Goal: Information Seeking & Learning: Learn about a topic

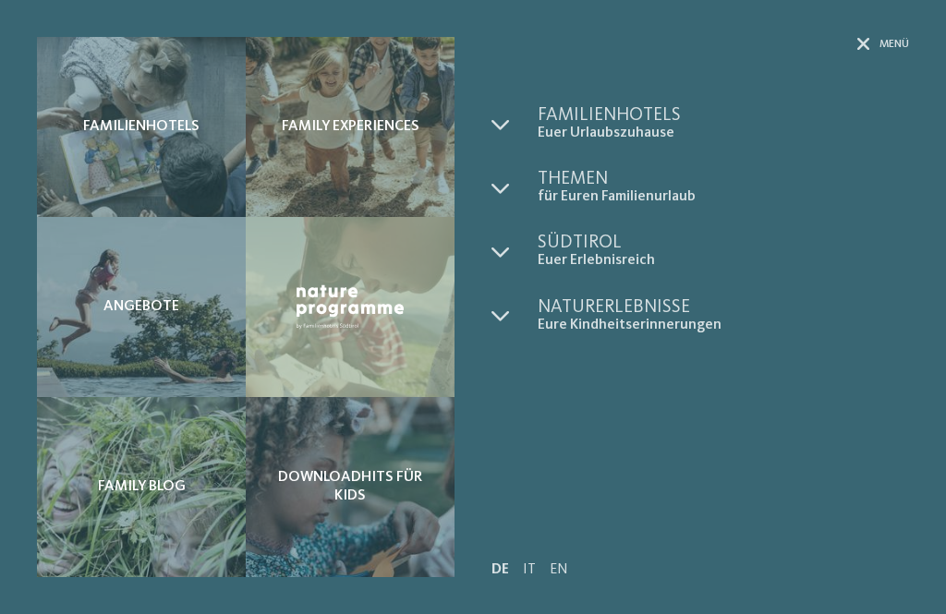
click at [563, 574] on link "EN" at bounding box center [559, 570] width 18 height 15
click at [154, 498] on div "Family Blog" at bounding box center [141, 487] width 209 height 180
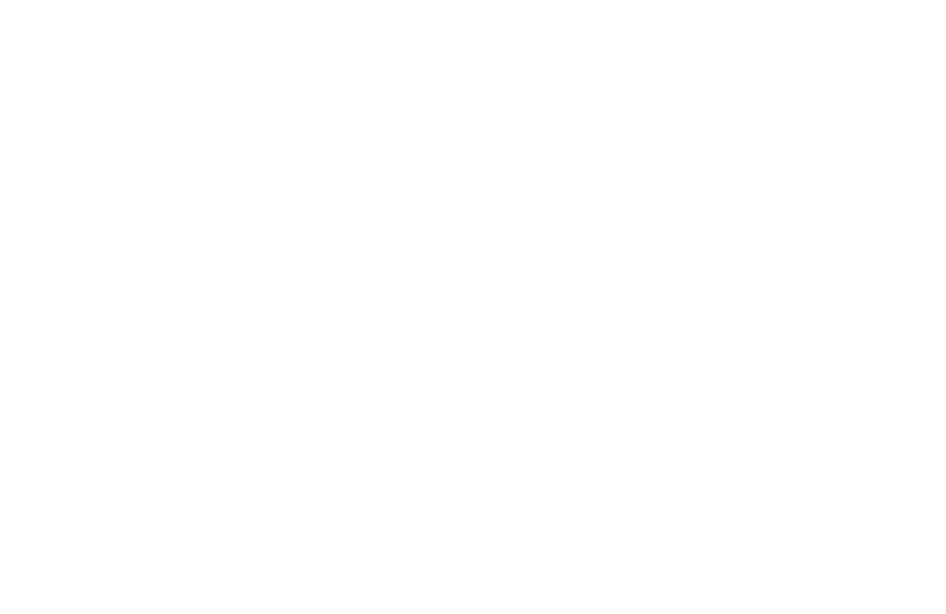
scroll to position [999, 0]
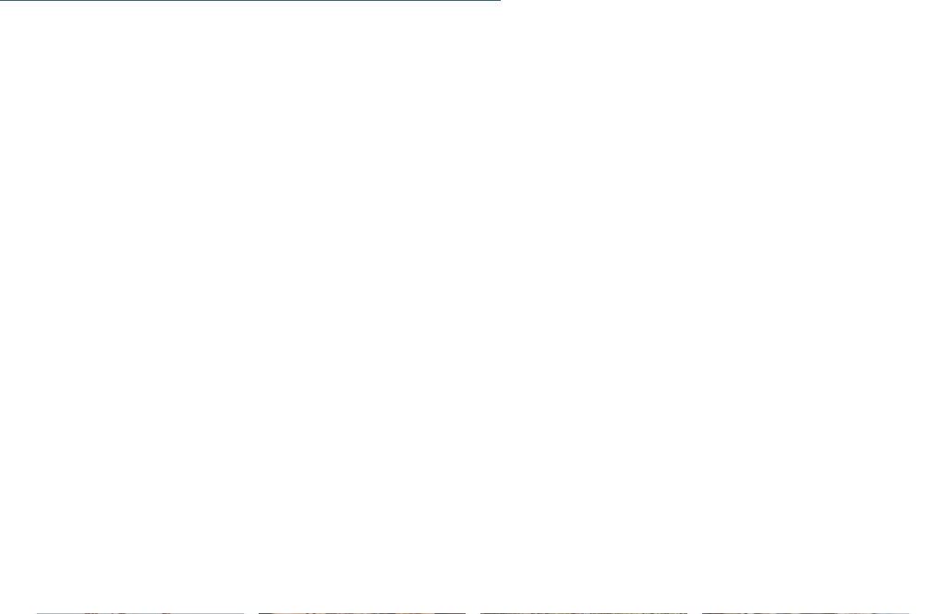
click at [480, 412] on icon at bounding box center [472, 428] width 33 height 32
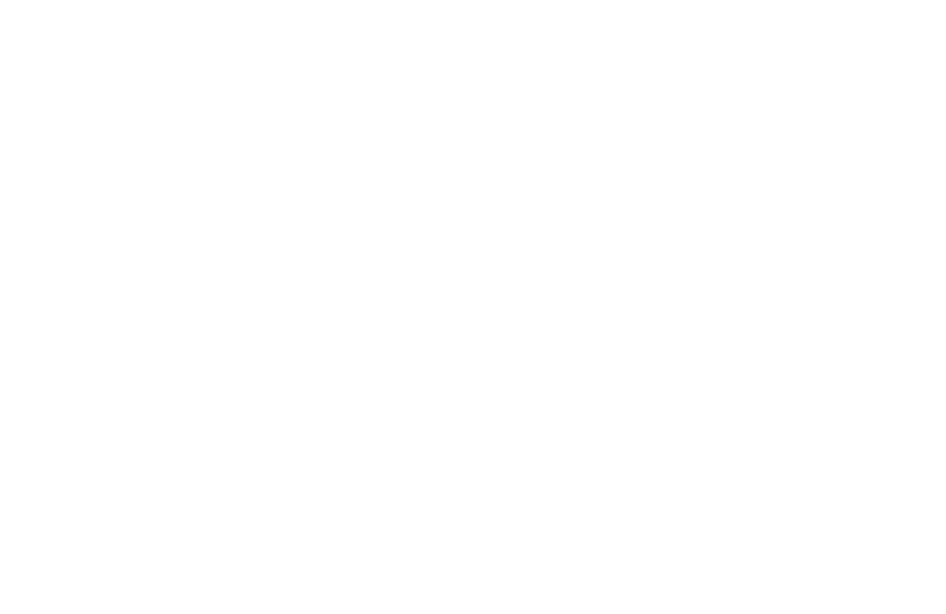
scroll to position [2379, 0]
click at [476, 412] on span "load more" at bounding box center [473, 418] width 76 height 13
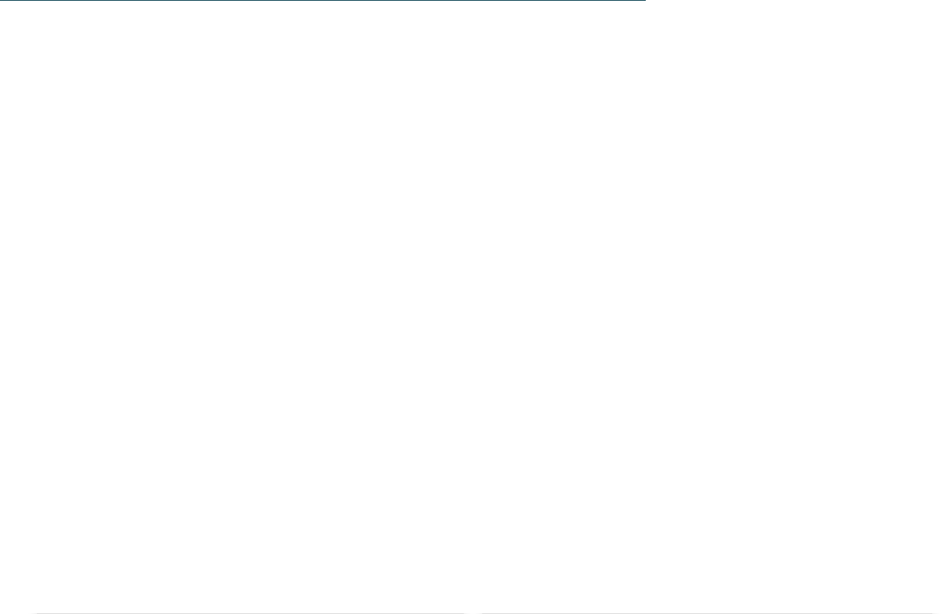
scroll to position [4337, 0]
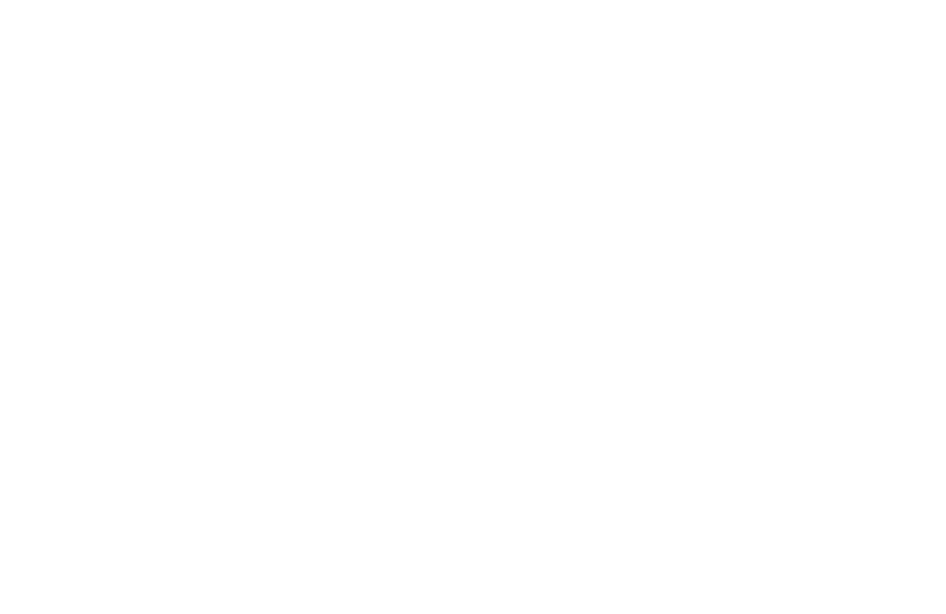
click at [553, 450] on link "learn more" at bounding box center [547, 457] width 84 height 14
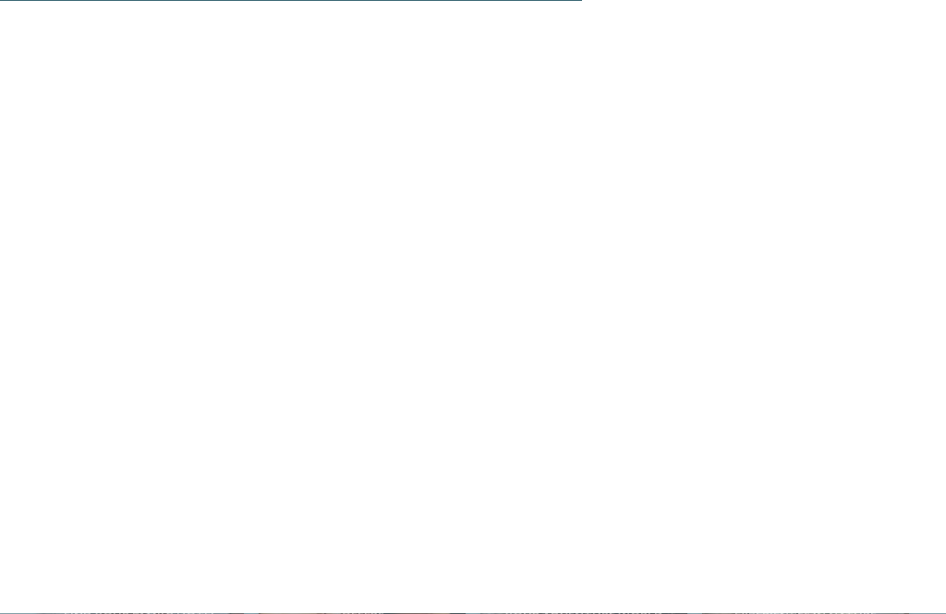
scroll to position [1286, 0]
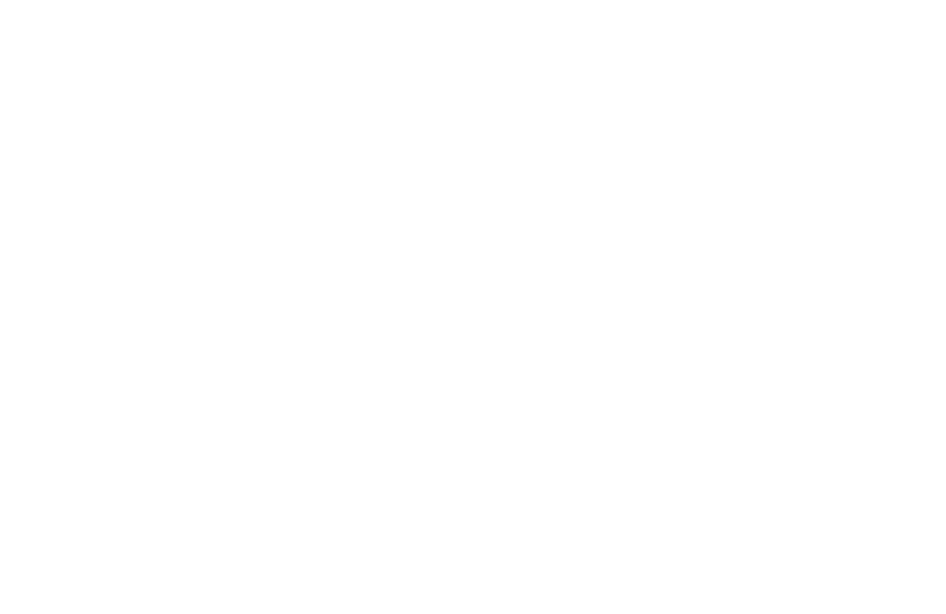
click at [600, 566] on div "Your adventure world" at bounding box center [584, 617] width 207 height 103
click at [826, 116] on icon at bounding box center [828, 132] width 40 height 32
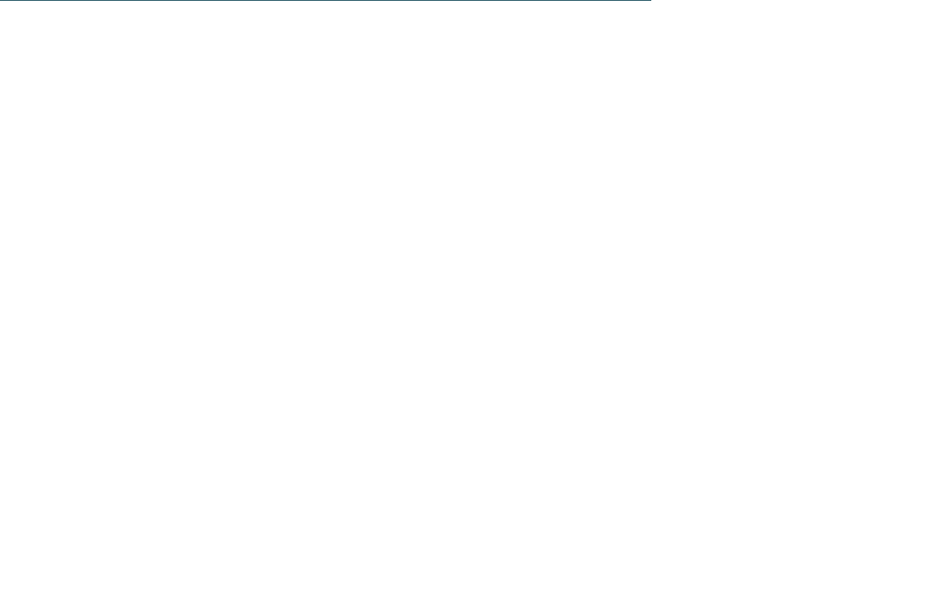
scroll to position [3365, 0]
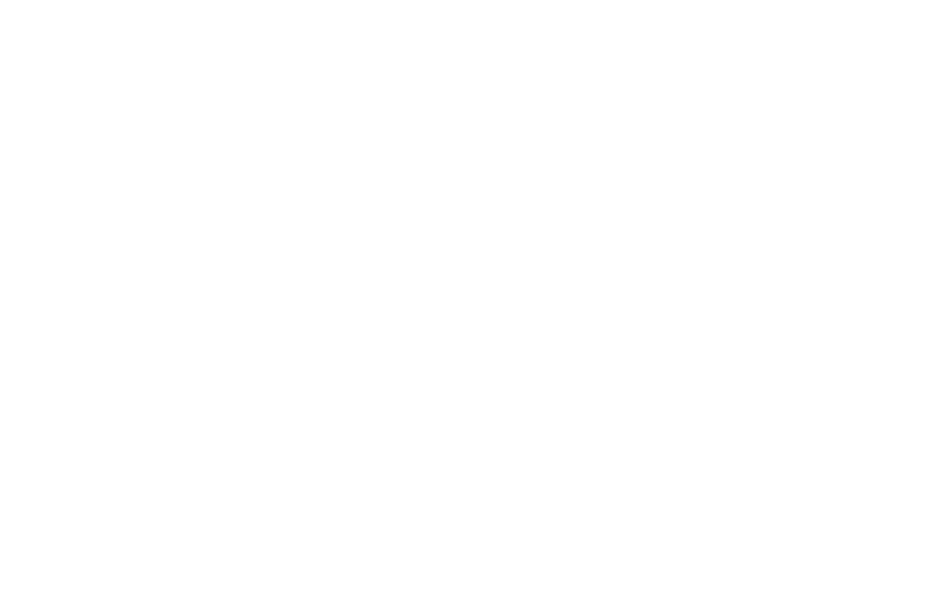
click at [917, 332] on icon at bounding box center [907, 353] width 51 height 42
click at [912, 332] on icon at bounding box center [907, 353] width 51 height 42
click at [910, 332] on icon at bounding box center [907, 353] width 51 height 42
click at [908, 332] on icon at bounding box center [907, 353] width 51 height 42
click at [909, 332] on icon at bounding box center [907, 353] width 51 height 42
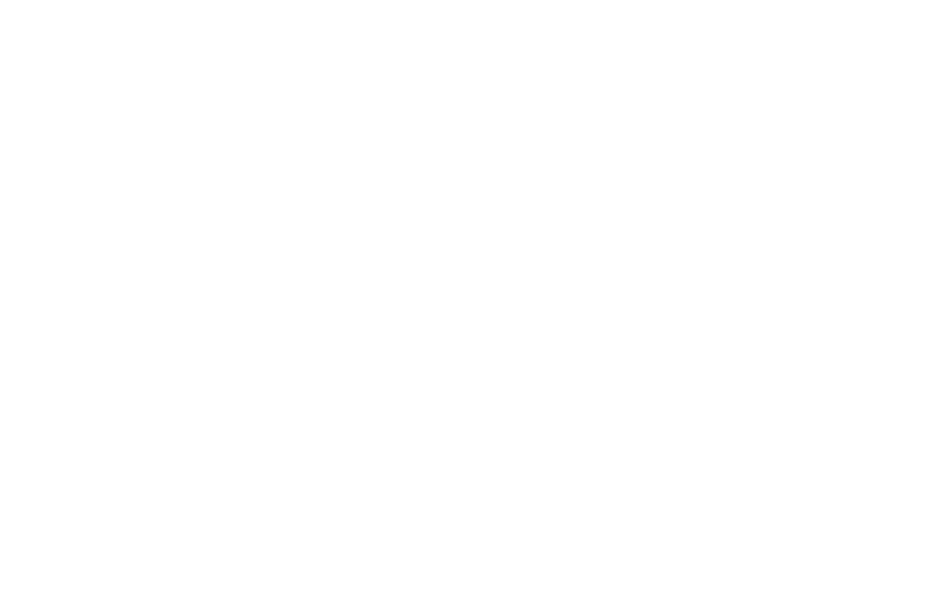
click at [900, 332] on icon at bounding box center [907, 353] width 51 height 42
click at [908, 332] on icon at bounding box center [907, 353] width 51 height 42
click at [124, 168] on span "Dolomites" at bounding box center [87, 179] width 101 height 22
click at [531, 477] on link "continue reading" at bounding box center [486, 484] width 133 height 14
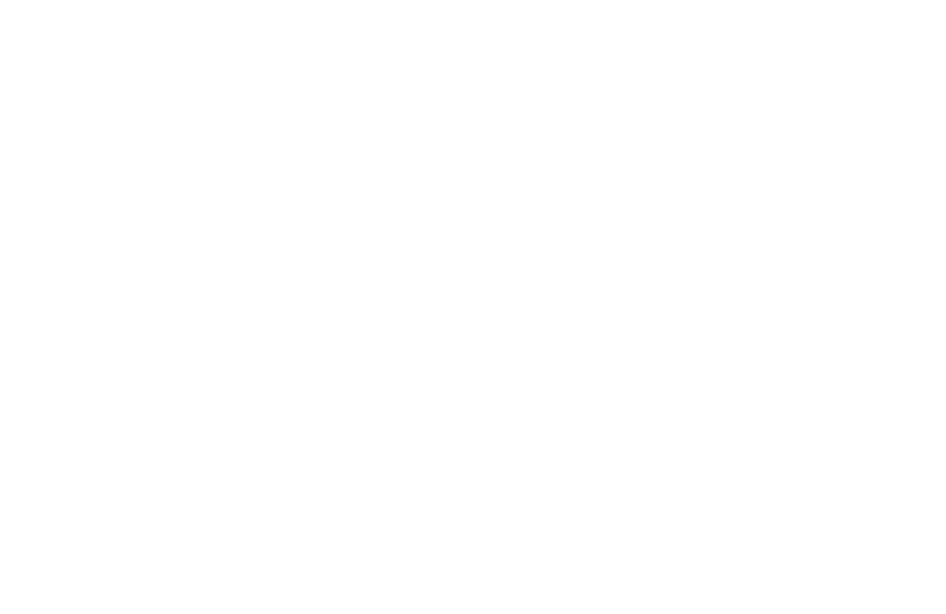
scroll to position [2143, 0]
